Goal: Task Accomplishment & Management: Use online tool/utility

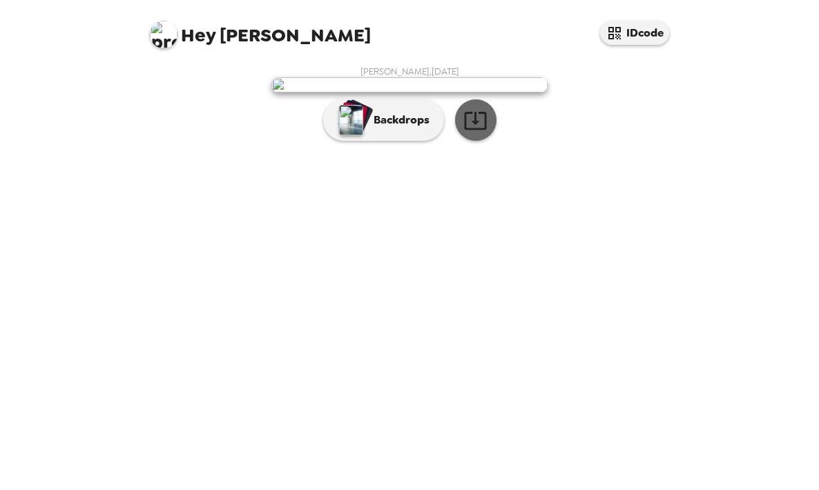
click at [476, 130] on icon "button" at bounding box center [475, 121] width 22 height 18
click at [573, 148] on div "Mike Berkowitz , 08-21-2025 Backdrops" at bounding box center [409, 107] width 525 height 82
